Goal: Browse casually

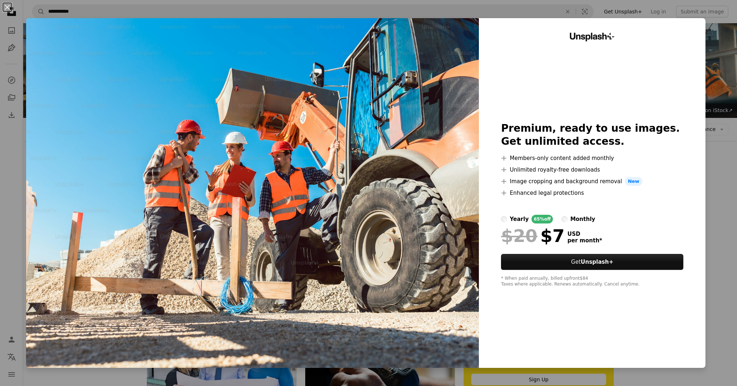
scroll to position [109, 0]
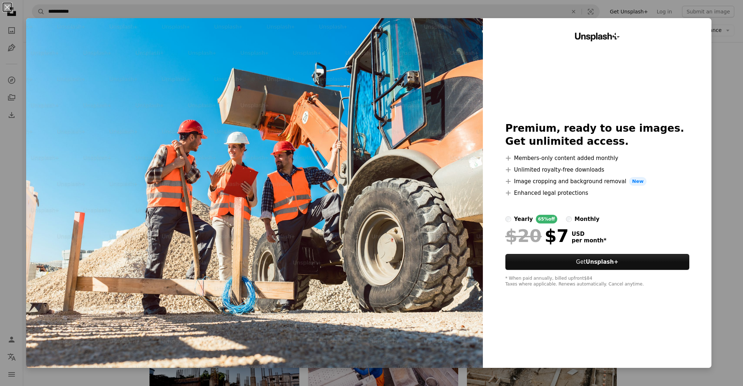
click at [719, 107] on div "An X shape Unsplash+ Premium, ready to use images. Get unlimited access. A plus…" at bounding box center [371, 193] width 743 height 386
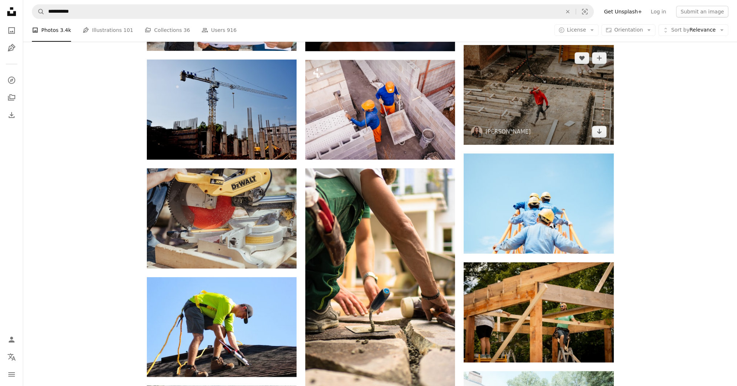
scroll to position [363, 0]
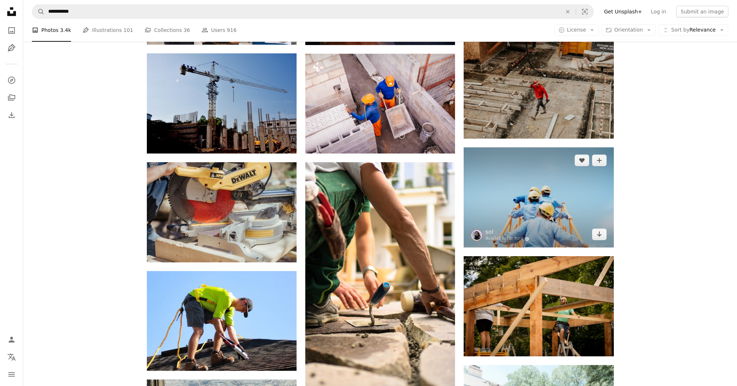
click at [548, 195] on img at bounding box center [539, 197] width 150 height 100
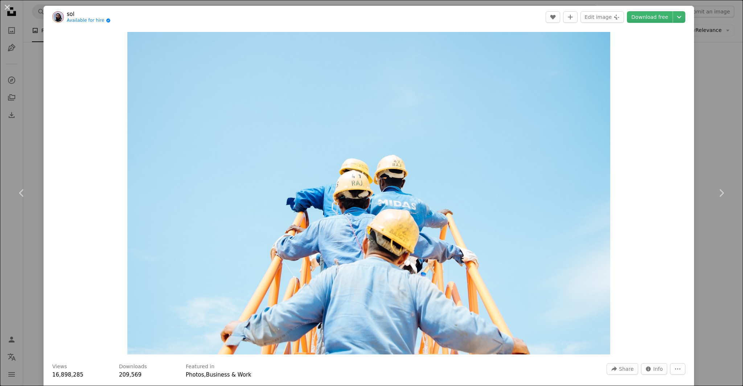
drag, startPoint x: 28, startPoint y: 107, endPoint x: 30, endPoint y: 104, distance: 4.1
click at [28, 106] on div "An X shape Chevron left Chevron right sol Available for hire A checkmark inside…" at bounding box center [371, 193] width 743 height 386
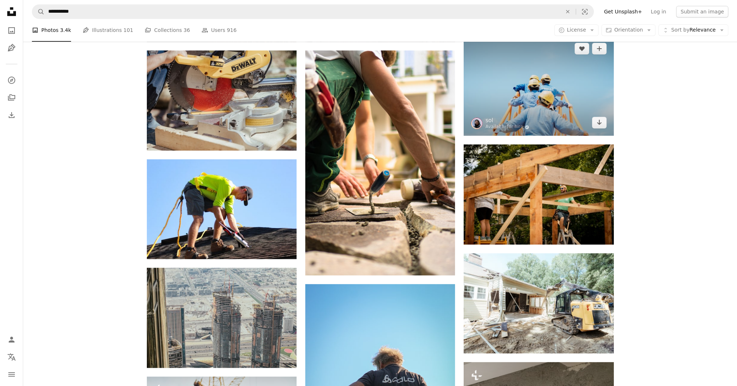
scroll to position [544, 0]
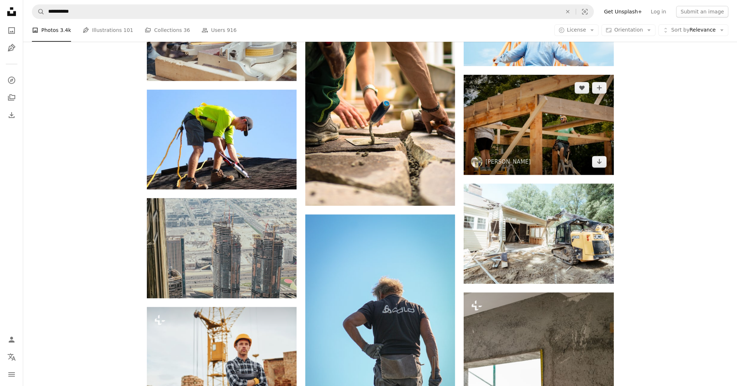
click at [526, 126] on img at bounding box center [539, 125] width 150 height 100
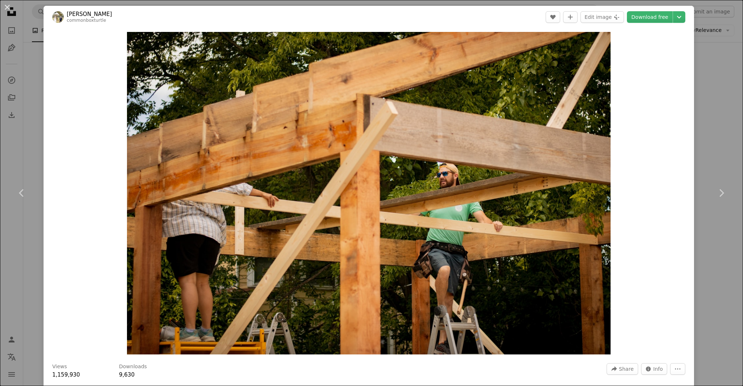
click at [719, 99] on div "An X shape Chevron left Chevron right [PERSON_NAME] commonboxturtle A heart A p…" at bounding box center [371, 193] width 743 height 386
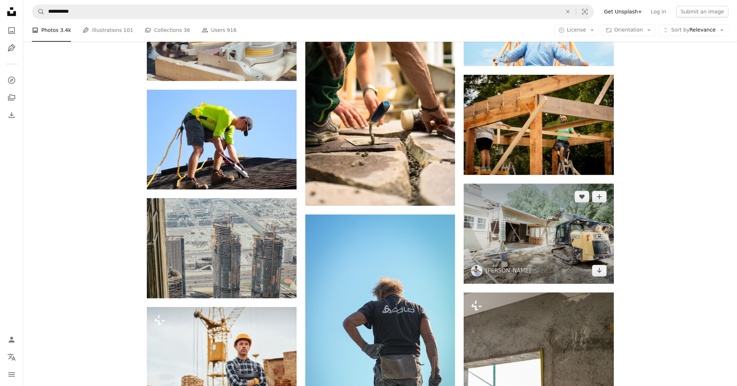
scroll to position [399, 0]
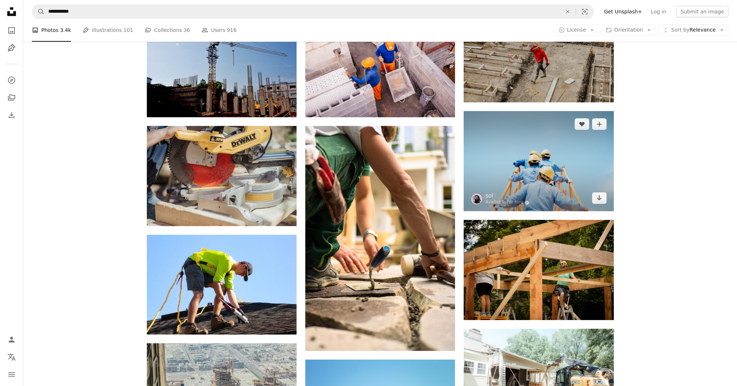
drag, startPoint x: 559, startPoint y: 146, endPoint x: 524, endPoint y: 140, distance: 35.0
click at [524, 140] on img at bounding box center [539, 161] width 150 height 100
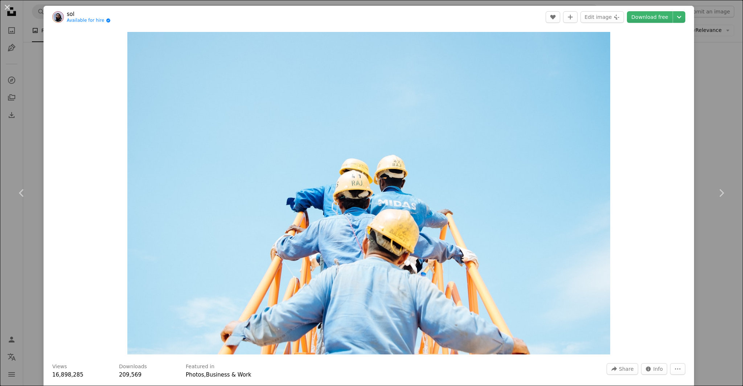
click at [30, 119] on div "An X shape Chevron left Chevron right sol Available for hire A checkmark inside…" at bounding box center [371, 193] width 743 height 386
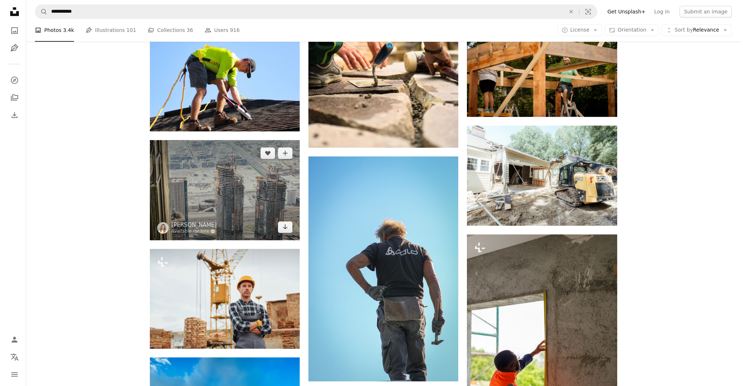
scroll to position [580, 0]
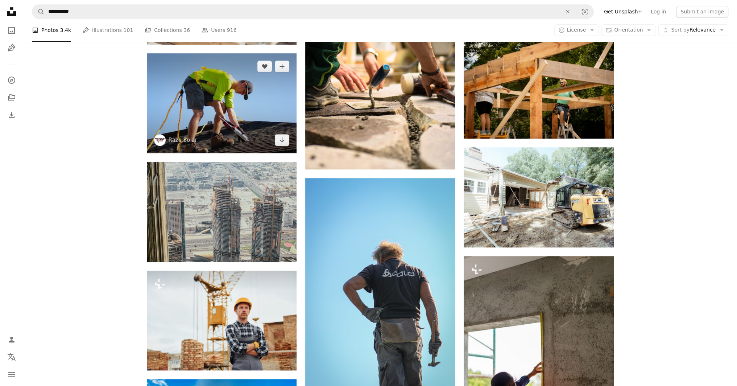
click at [228, 105] on img at bounding box center [222, 103] width 150 height 100
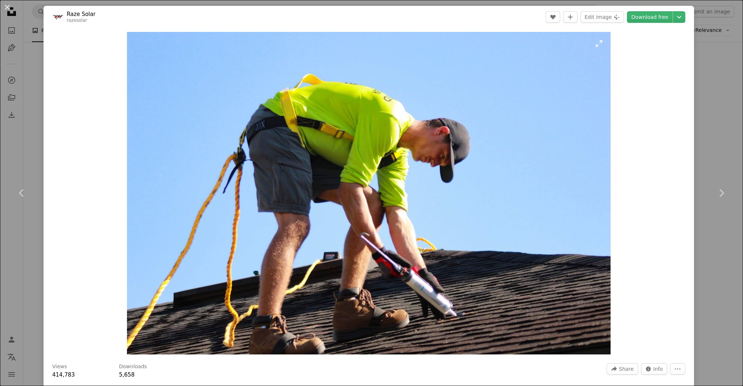
drag, startPoint x: 391, startPoint y: 128, endPoint x: 287, endPoint y: 124, distance: 103.8
drag, startPoint x: 287, startPoint y: 124, endPoint x: 634, endPoint y: 80, distance: 349.4
click at [634, 80] on div "Zoom in" at bounding box center [369, 193] width 650 height 330
drag, startPoint x: 443, startPoint y: 103, endPoint x: 439, endPoint y: 104, distance: 3.7
